Goal: Information Seeking & Learning: Learn about a topic

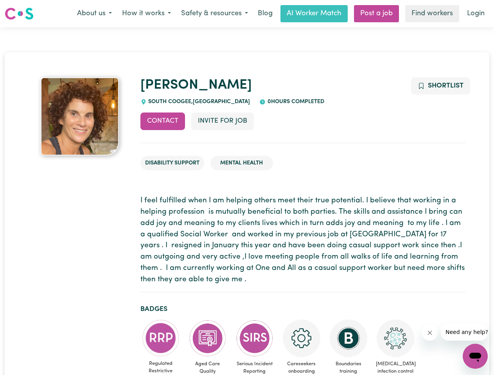
click at [94, 14] on button "About us" at bounding box center [94, 13] width 45 height 16
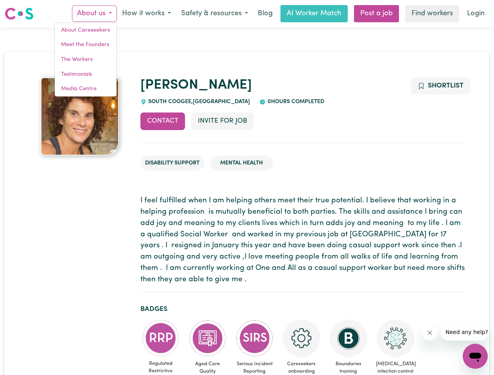
click at [146, 14] on button "How it works" at bounding box center [146, 13] width 59 height 16
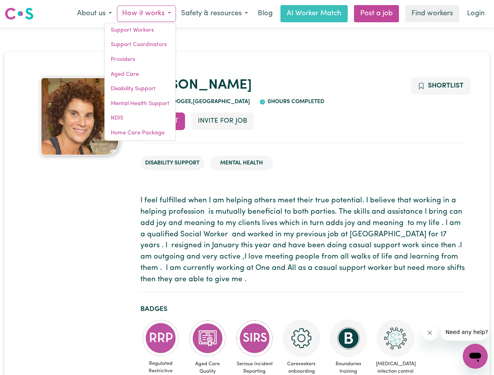
click at [214, 14] on button "Safety & resources" at bounding box center [214, 13] width 77 height 16
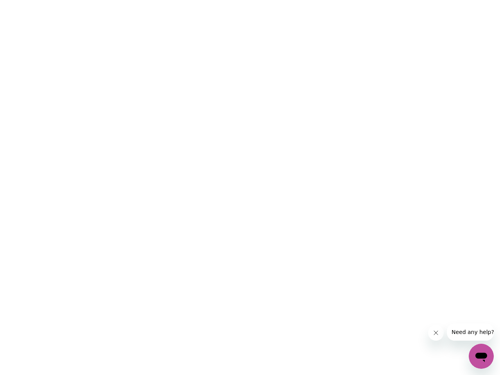
click at [222, 0] on html at bounding box center [250, 0] width 500 height 0
click at [440, 0] on html at bounding box center [250, 0] width 500 height 0
click at [161, 0] on html at bounding box center [250, 0] width 500 height 0
click at [208, 0] on html at bounding box center [250, 0] width 500 height 0
